Goal: Information Seeking & Learning: Find specific fact

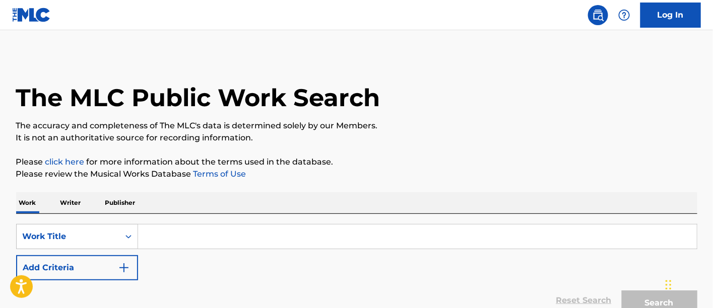
click at [186, 237] on input "Search Form" at bounding box center [417, 237] width 559 height 24
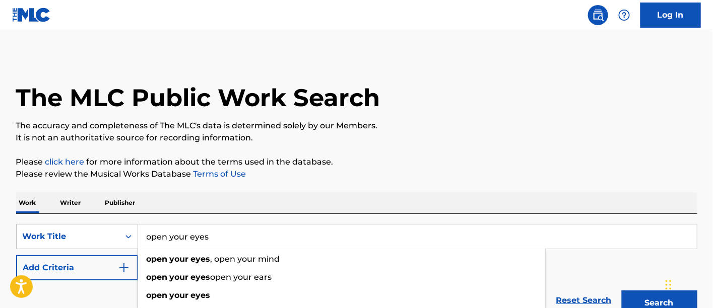
type input "open your eyes"
click at [622, 291] on button "Search" at bounding box center [660, 303] width 76 height 25
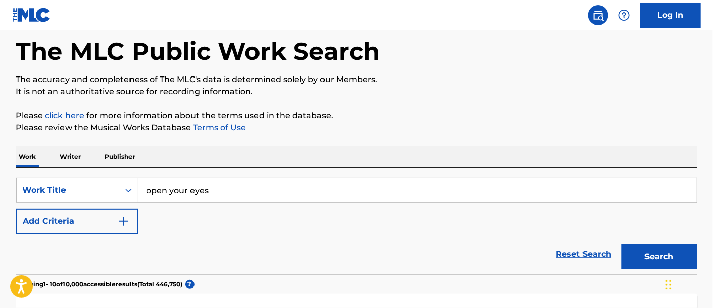
scroll to position [50, 0]
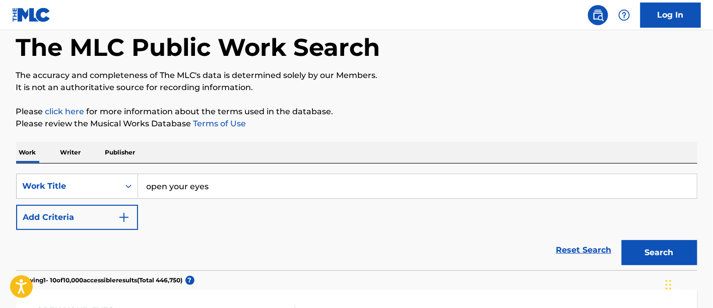
click at [125, 224] on button "Add Criteria" at bounding box center [77, 217] width 122 height 25
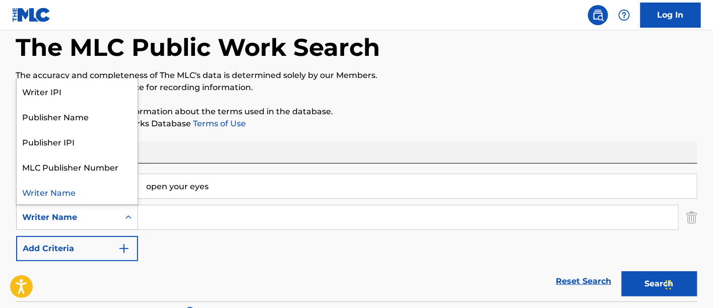
click at [127, 222] on icon "Search Form" at bounding box center [128, 218] width 10 height 10
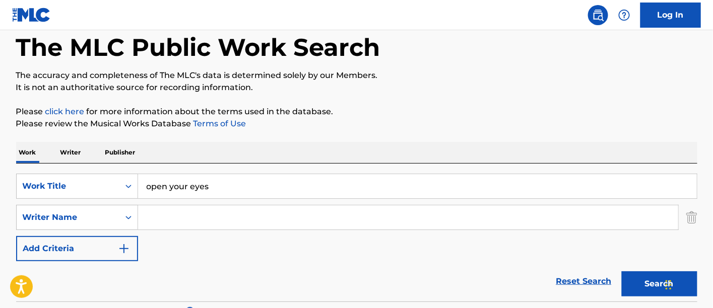
click at [217, 195] on input "open your eyes" at bounding box center [417, 186] width 559 height 24
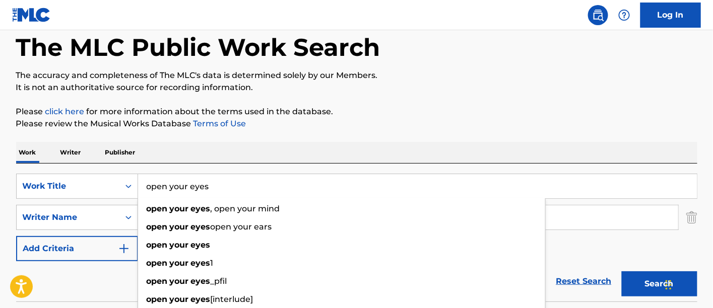
click at [299, 182] on input "open your eyes" at bounding box center [417, 186] width 559 height 24
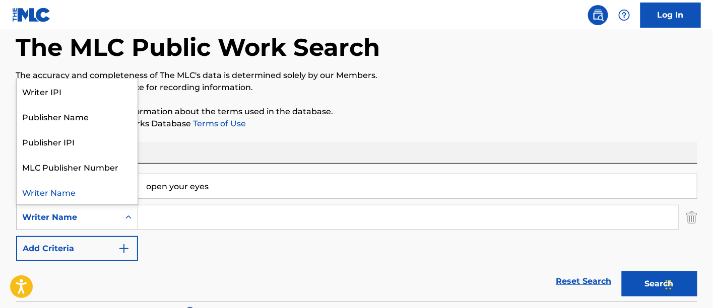
click at [126, 219] on icon "Search Form" at bounding box center [128, 218] width 10 height 10
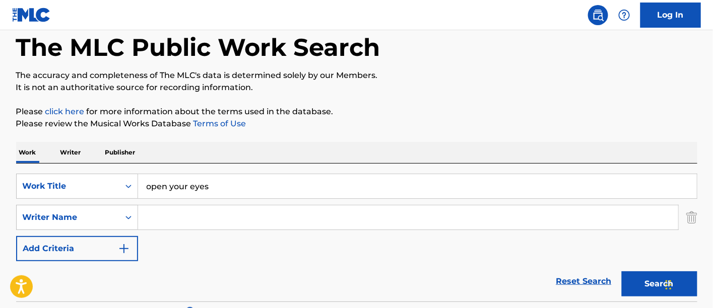
click at [152, 218] on input "Search Form" at bounding box center [408, 218] width 540 height 24
click at [622, 272] on button "Search" at bounding box center [660, 284] width 76 height 25
click at [643, 281] on button "Search" at bounding box center [660, 284] width 76 height 25
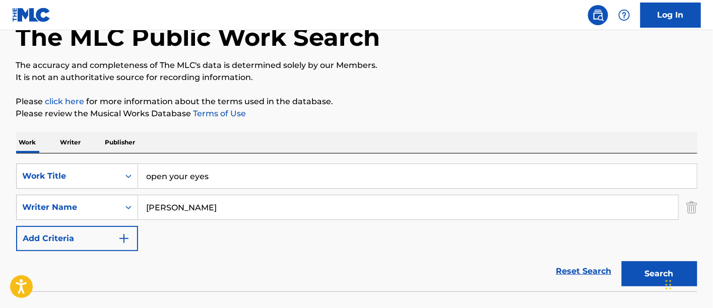
scroll to position [61, 0]
click at [170, 207] on input "[PERSON_NAME]" at bounding box center [408, 207] width 540 height 24
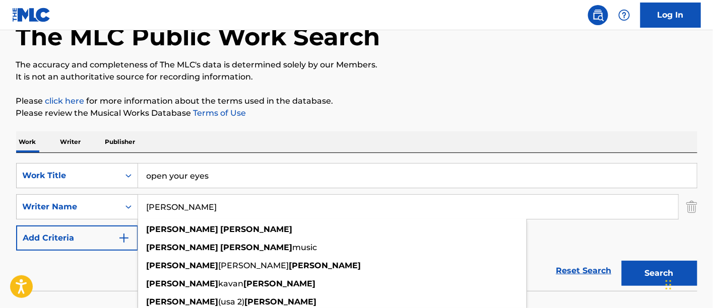
click at [178, 211] on input "[PERSON_NAME]" at bounding box center [408, 207] width 540 height 24
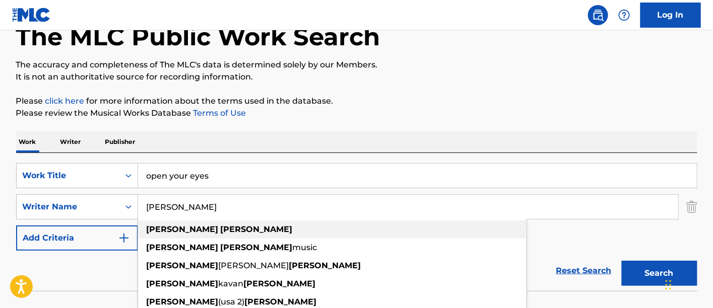
type input "[PERSON_NAME]"
click at [196, 236] on div "[PERSON_NAME]" at bounding box center [332, 230] width 388 height 18
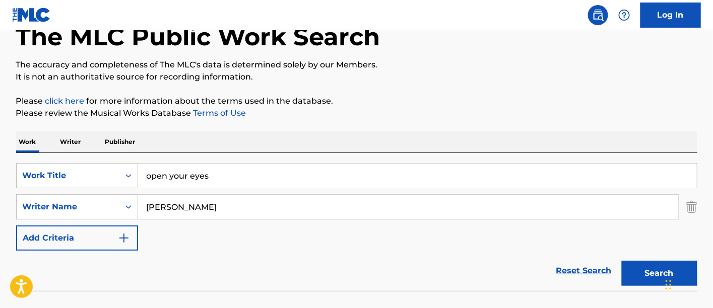
click at [652, 277] on button "Search" at bounding box center [660, 273] width 76 height 25
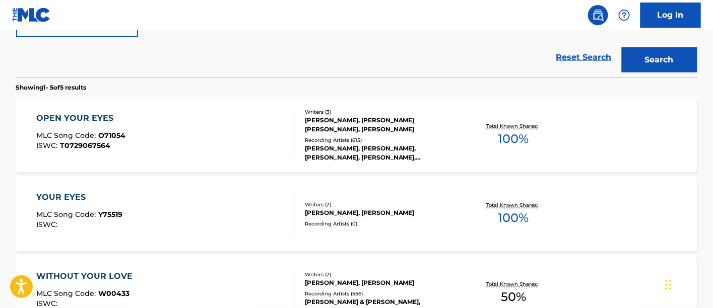
scroll to position [278, 0]
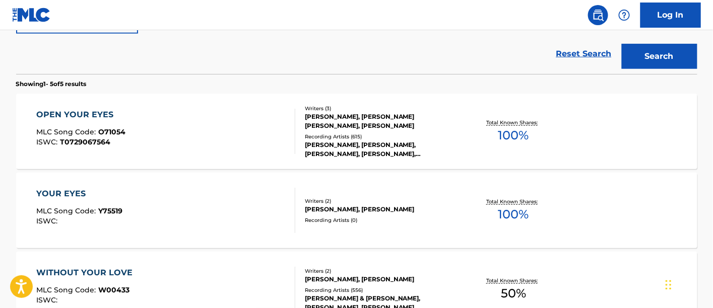
click at [107, 115] on div "OPEN YOUR EYES" at bounding box center [80, 115] width 89 height 12
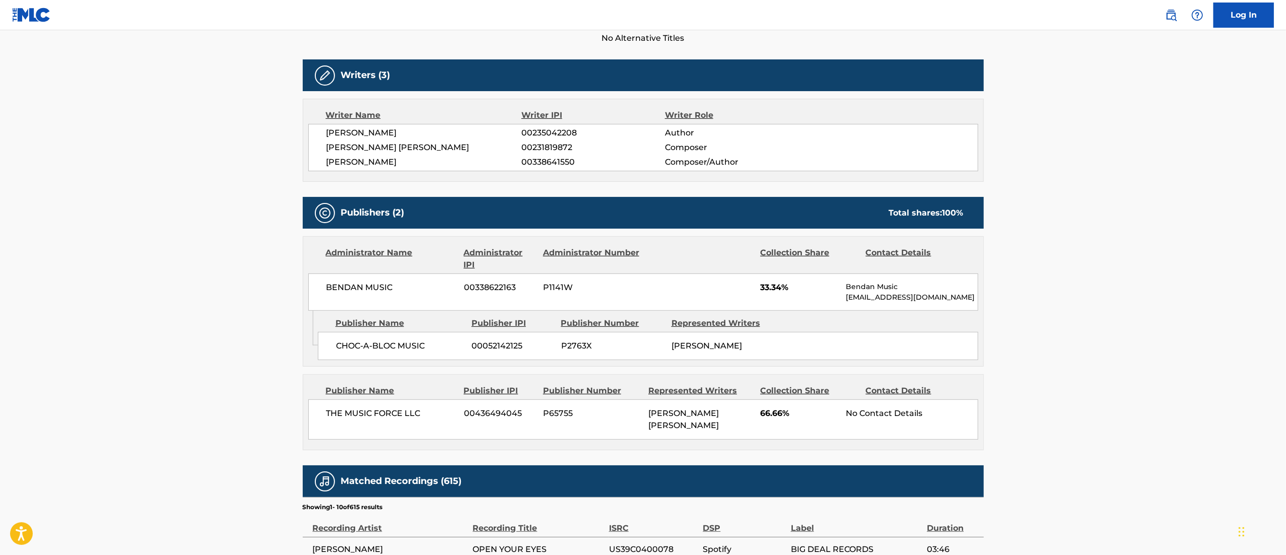
scroll to position [291, 0]
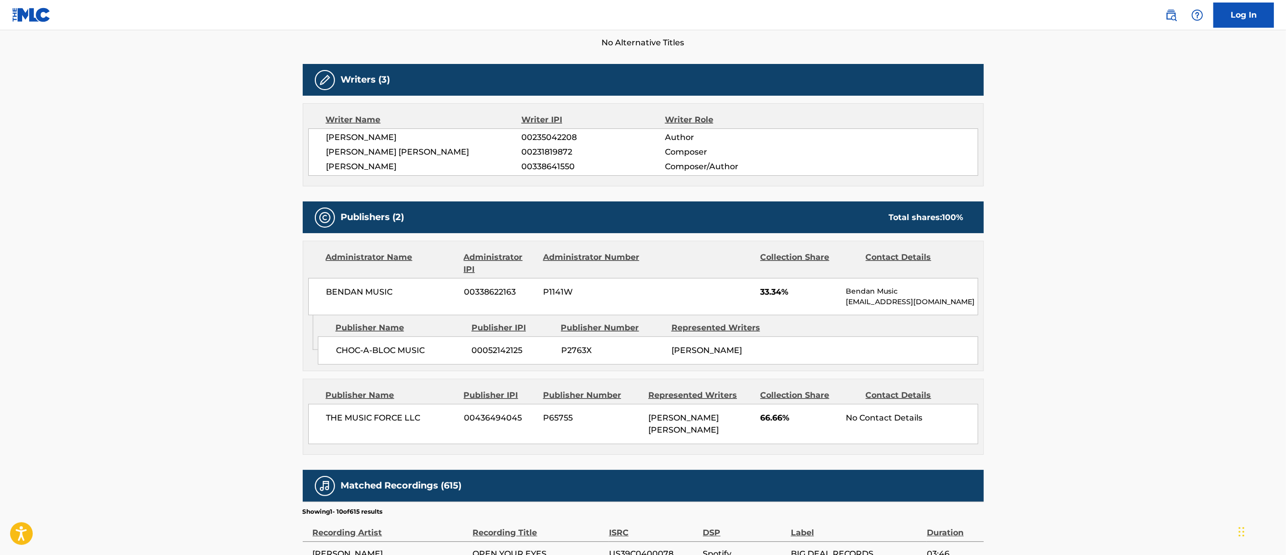
drag, startPoint x: 708, startPoint y: 5, endPoint x: 859, endPoint y: 26, distance: 153.2
click at [712, 26] on nav "Log In" at bounding box center [643, 15] width 1286 height 30
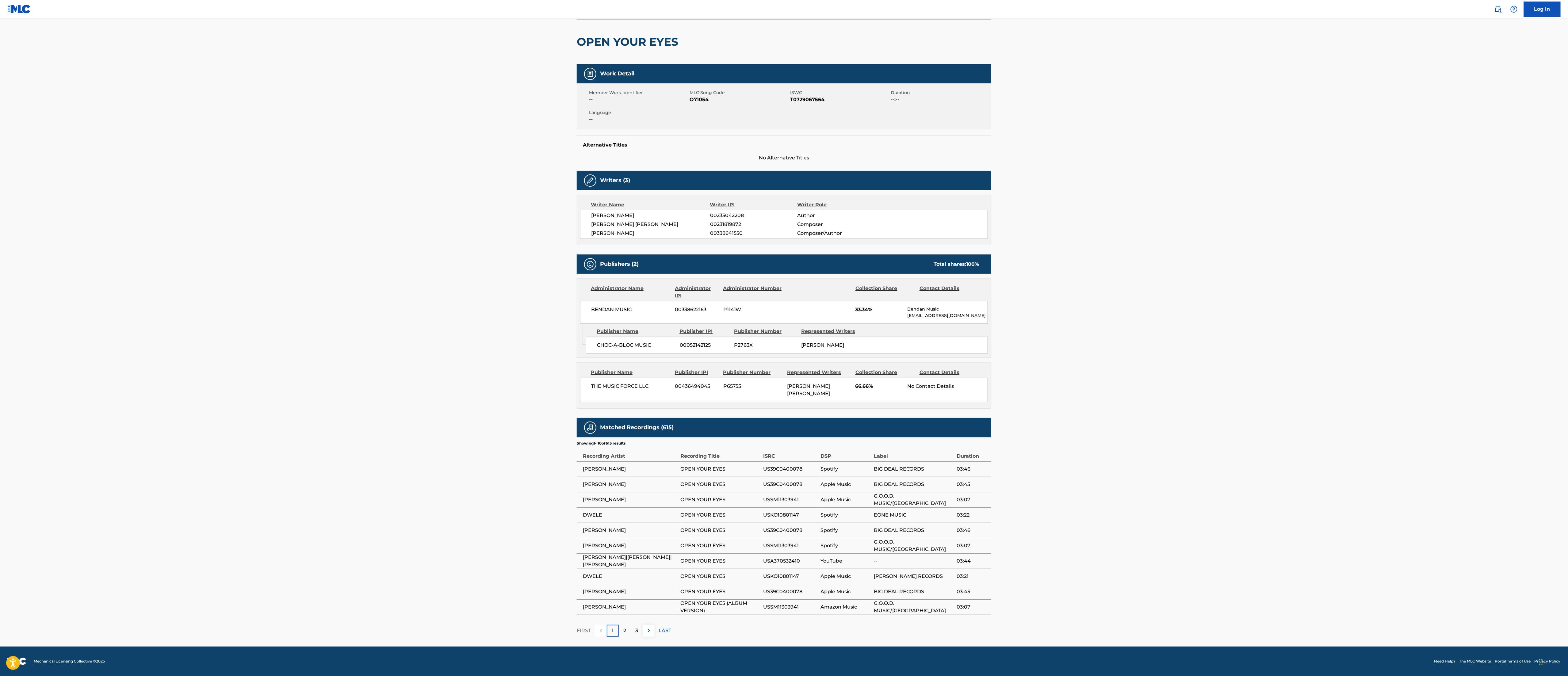
scroll to position [0, 0]
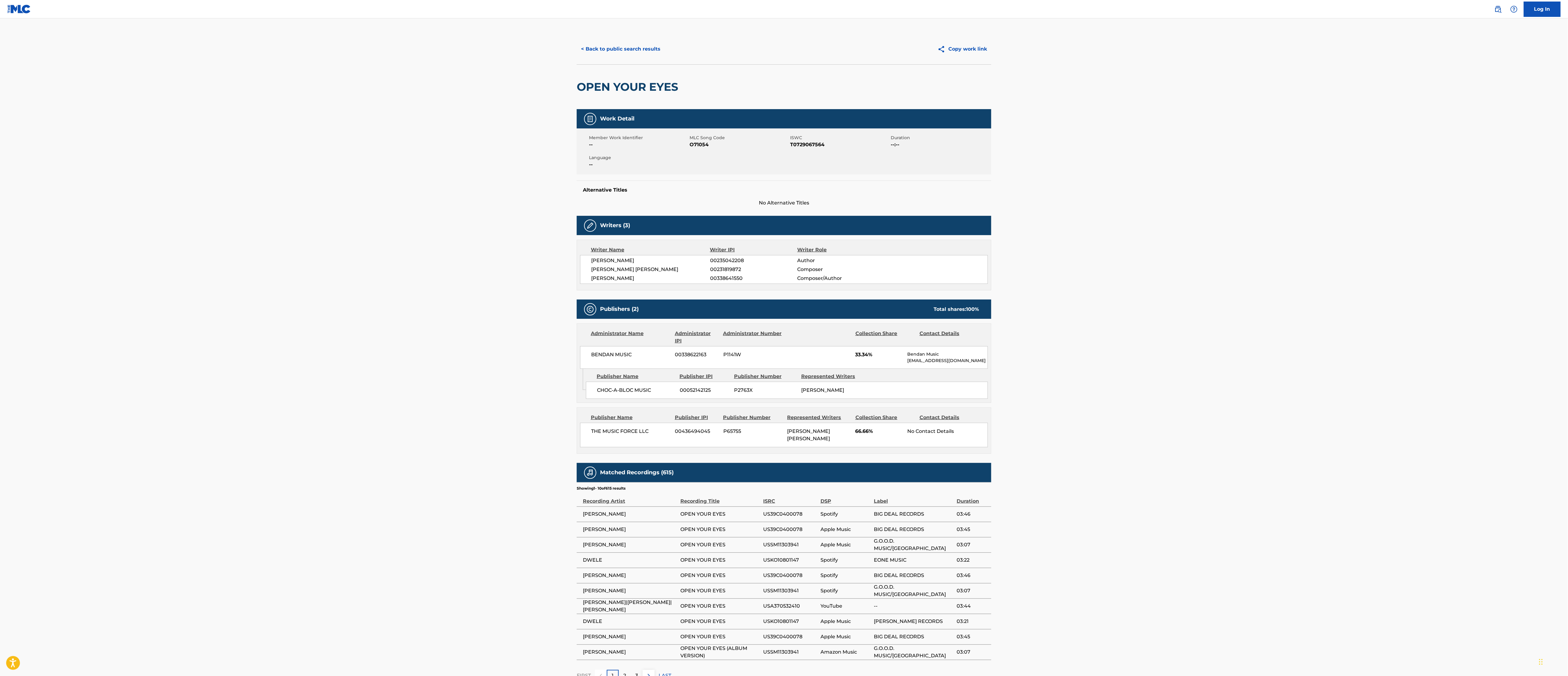
drag, startPoint x: 755, startPoint y: 0, endPoint x: 1063, endPoint y: 372, distance: 483.0
click at [433, 187] on main "< Back to public search results Copy work link OPEN YOUR EYES Work Detail Membe…" at bounding box center [784, 355] width 1568 height 673
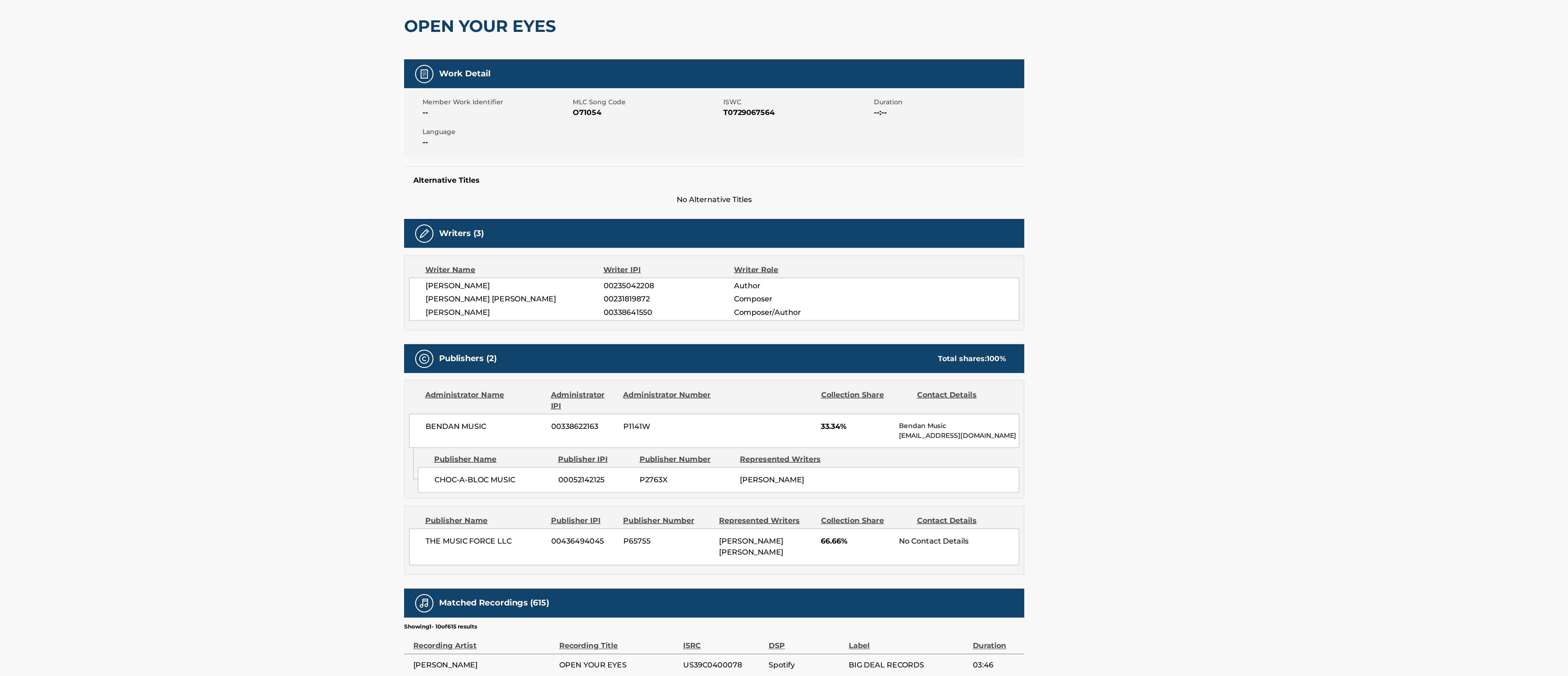
click at [433, 187] on main "< Back to public search results Copy work link OPEN YOUR EYES Work Detail Membe…" at bounding box center [784, 355] width 1568 height 673
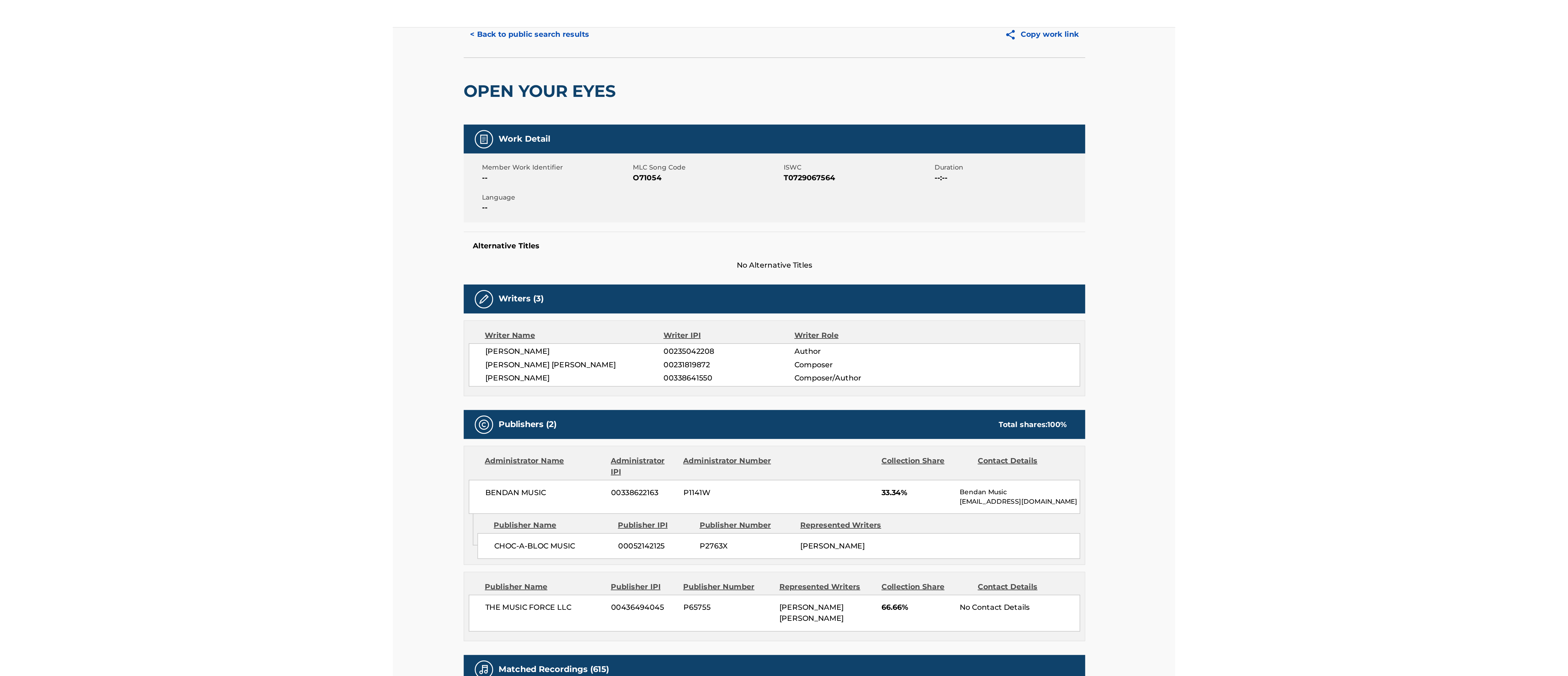
scroll to position [25, 0]
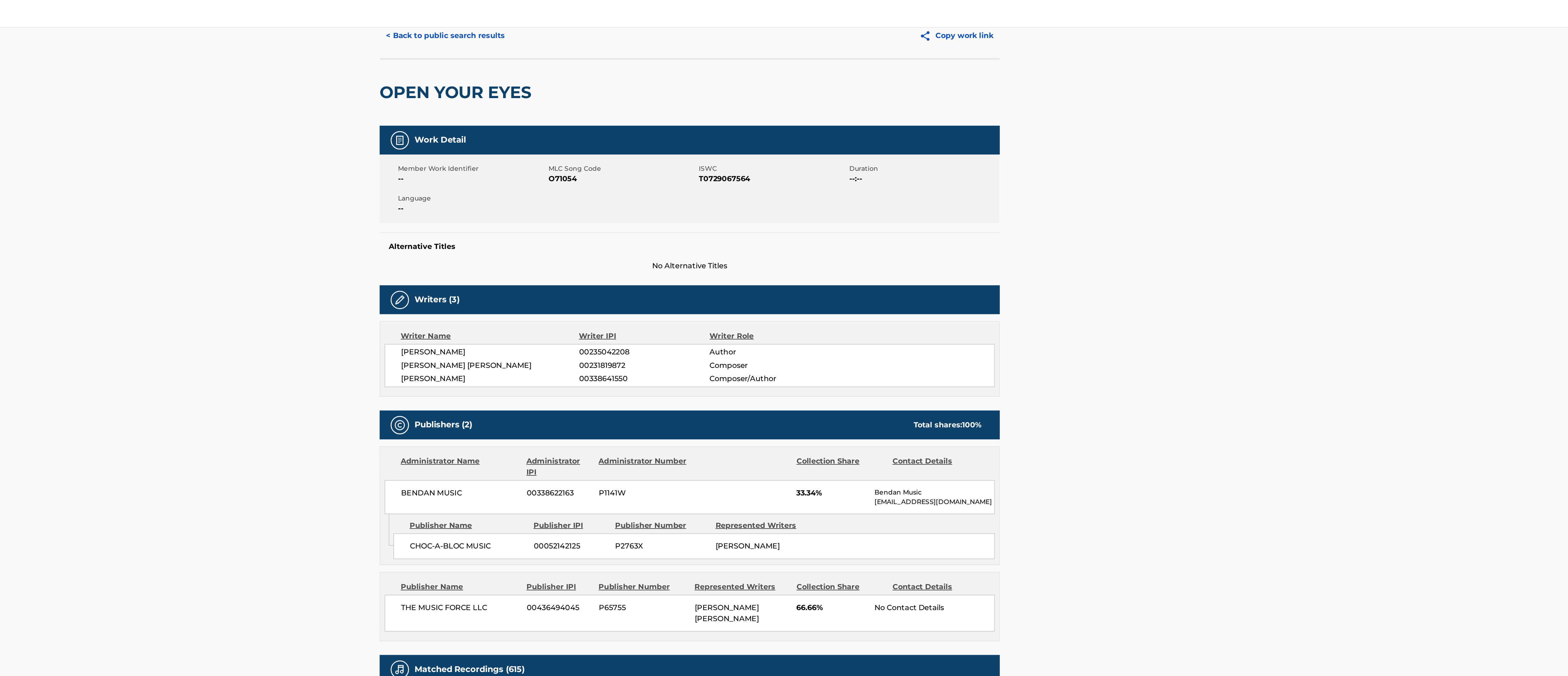
click at [433, 133] on main "< Back to public search results Copy work link OPEN YOUR EYES Work Detail Membe…" at bounding box center [784, 330] width 1568 height 673
click at [433, 23] on button "Copy work link" at bounding box center [962, 24] width 58 height 15
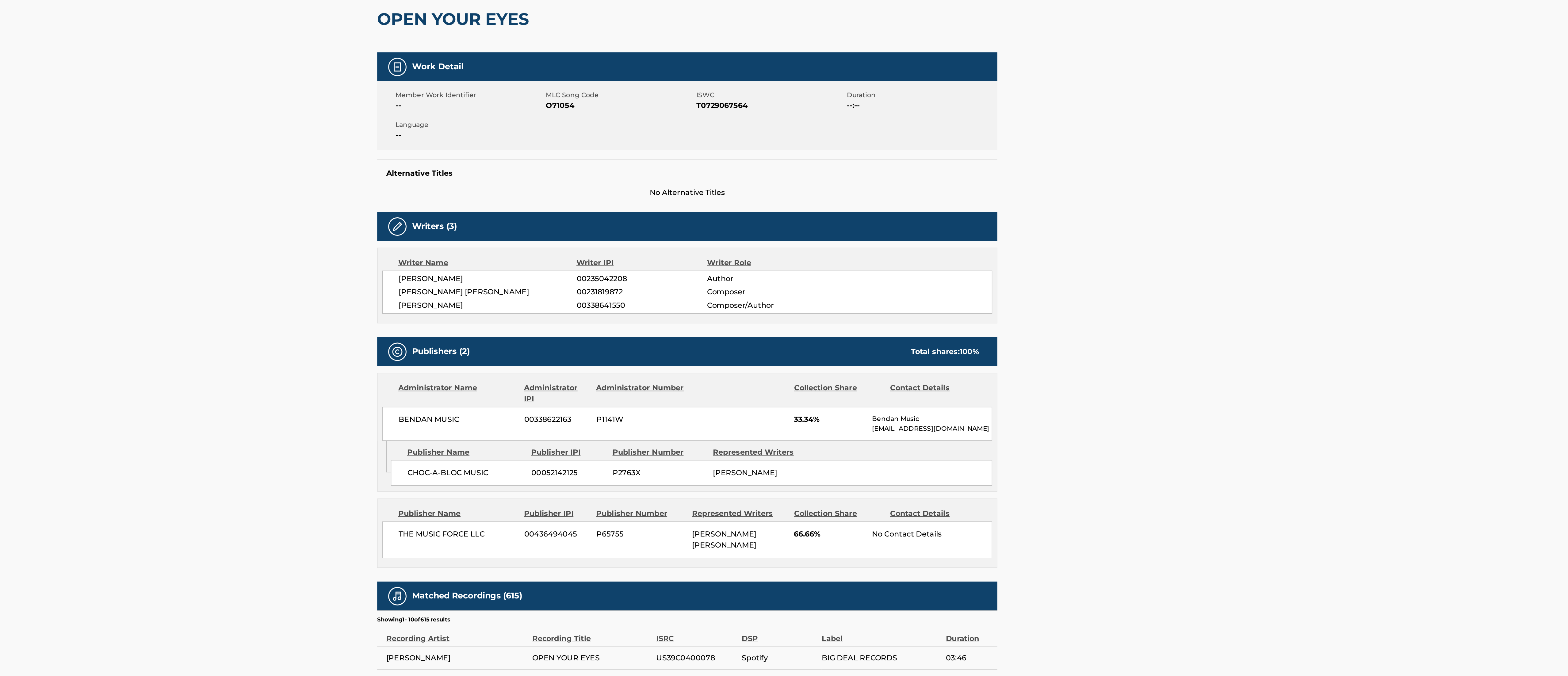
scroll to position [20, 0]
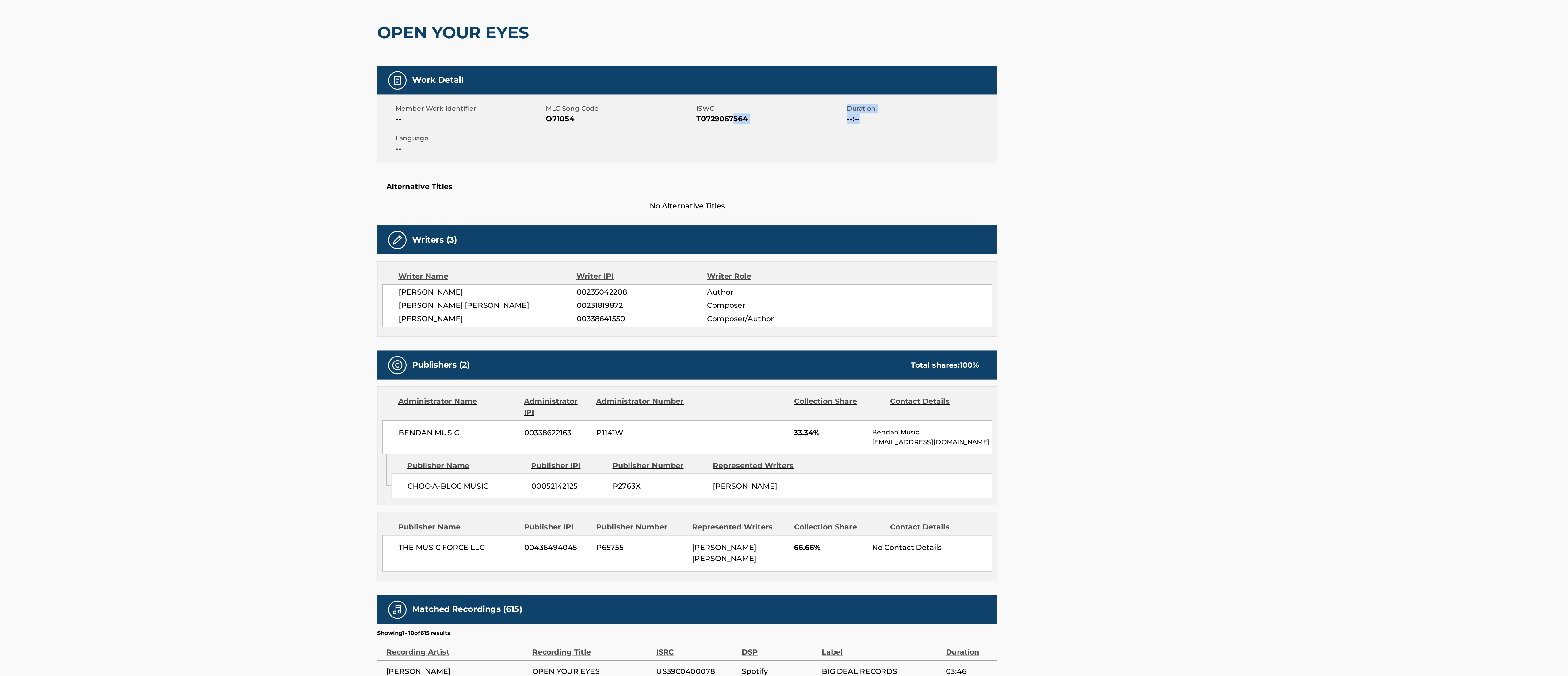
drag, startPoint x: 816, startPoint y: 161, endPoint x: 816, endPoint y: 142, distance: 19.0
click at [433, 142] on div "Member Work Identifier -- MLC Song Code O71054 ISWC T0729067564 Duration --:-- …" at bounding box center [783, 131] width 415 height 46
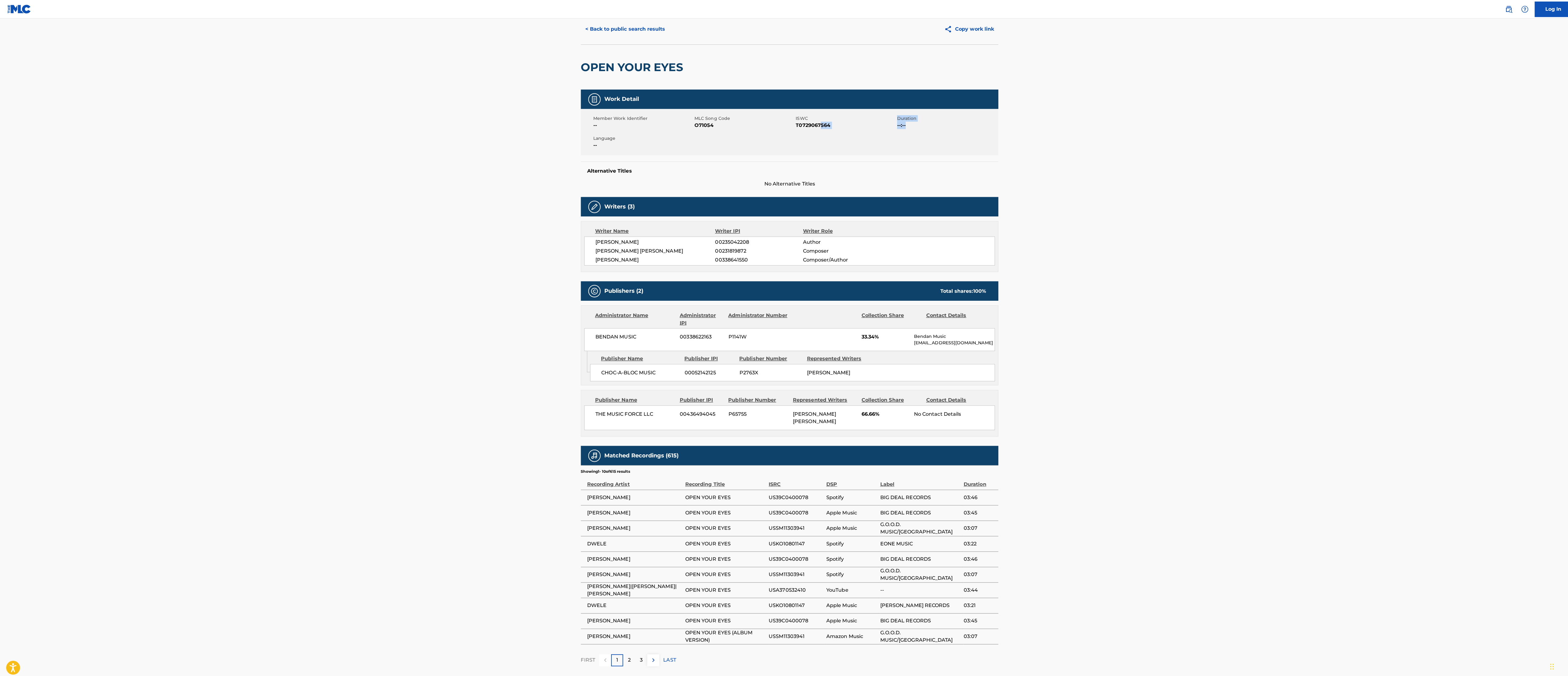
scroll to position [18, 0]
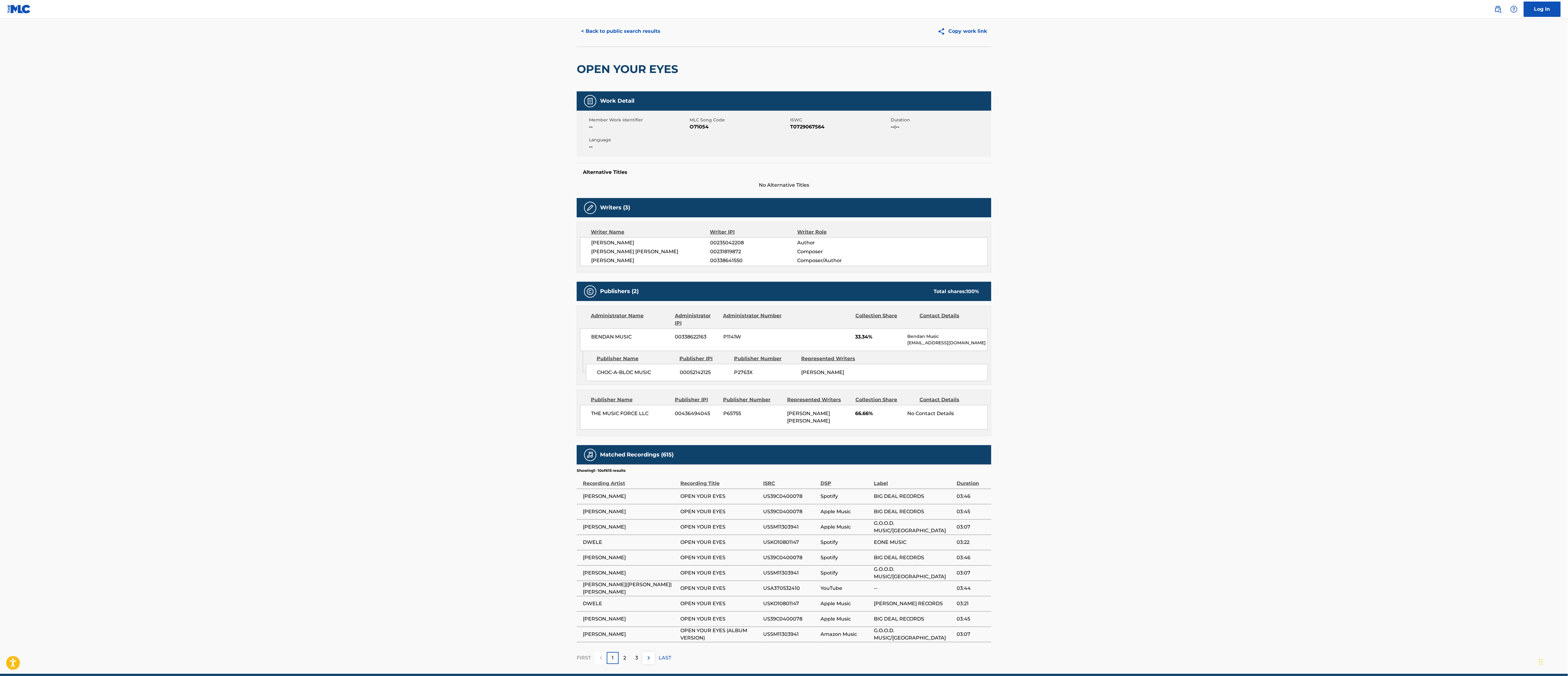
click at [321, 91] on main "< Back to public search results Copy work link OPEN YOUR EYES Work Detail Membe…" at bounding box center [784, 337] width 1568 height 673
